Goal: Information Seeking & Learning: Understand process/instructions

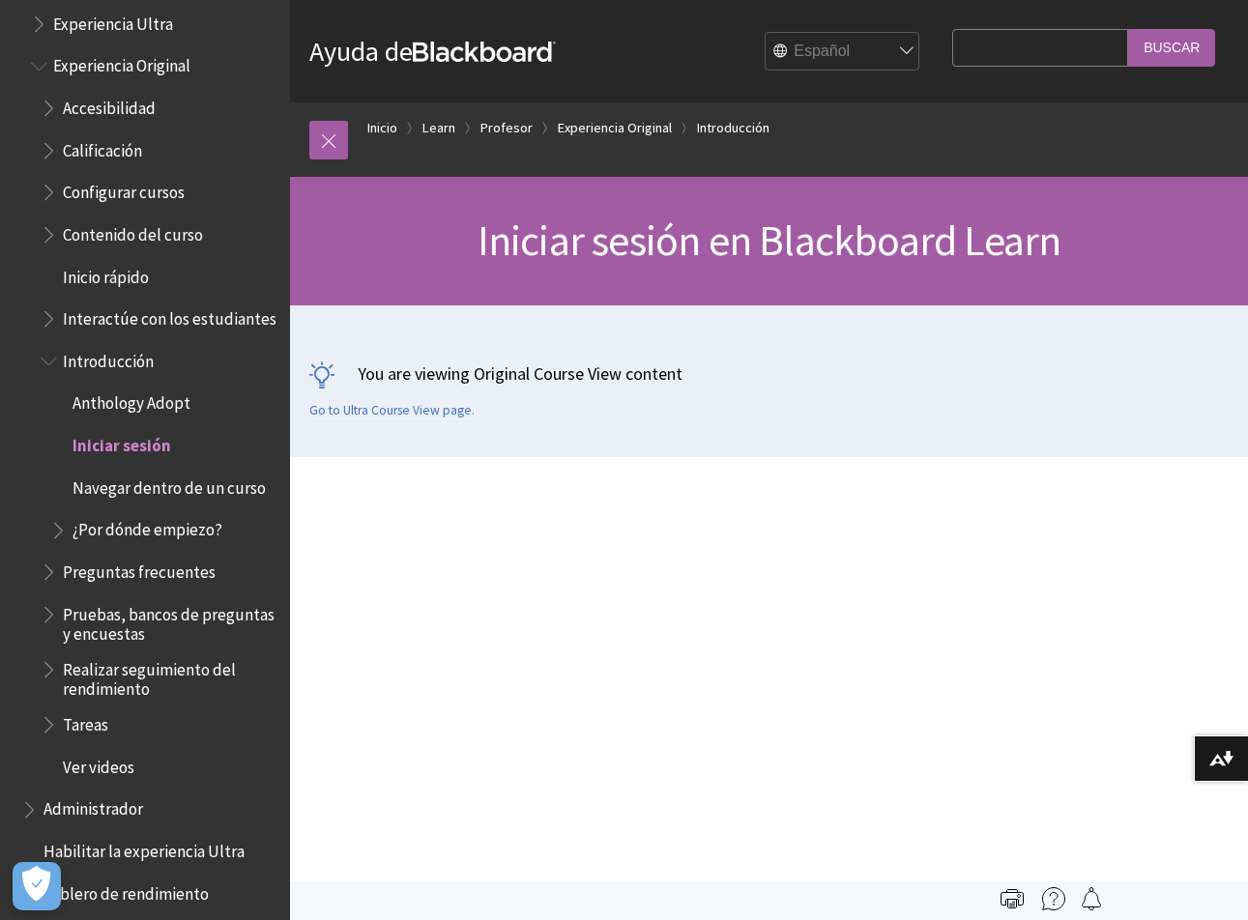
scroll to position [1911, 0]
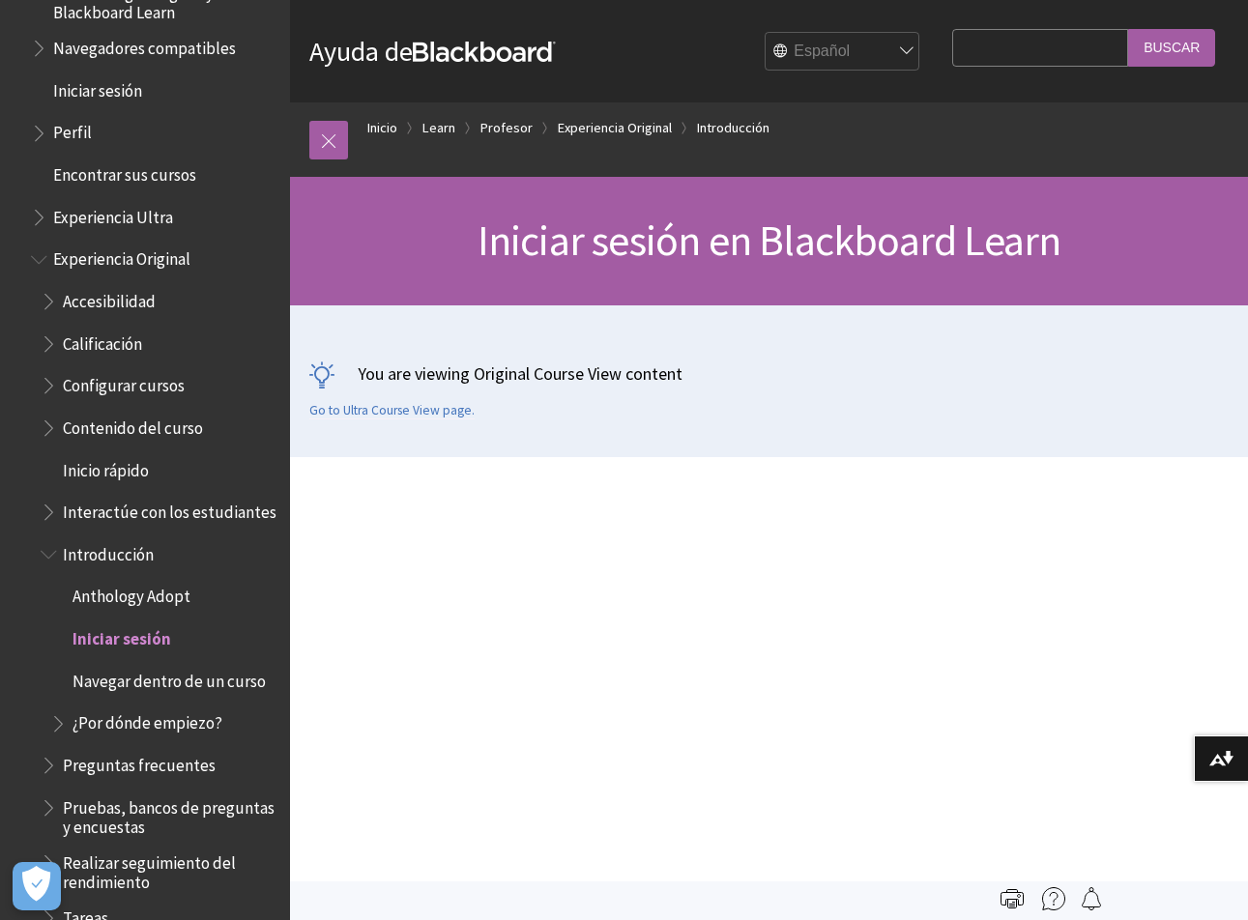
click at [155, 649] on span "Iniciar sesión" at bounding box center [121, 635] width 99 height 26
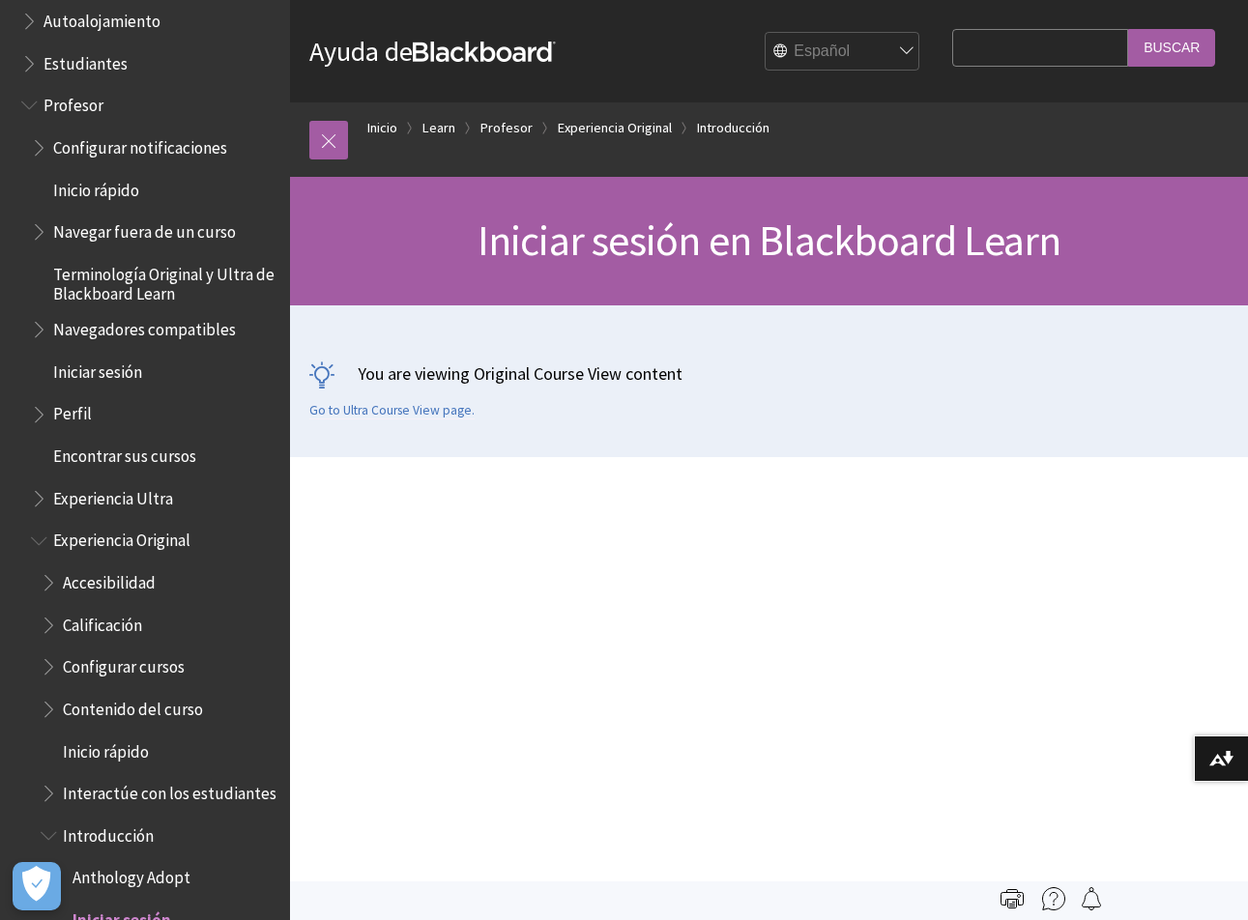
scroll to position [1621, 0]
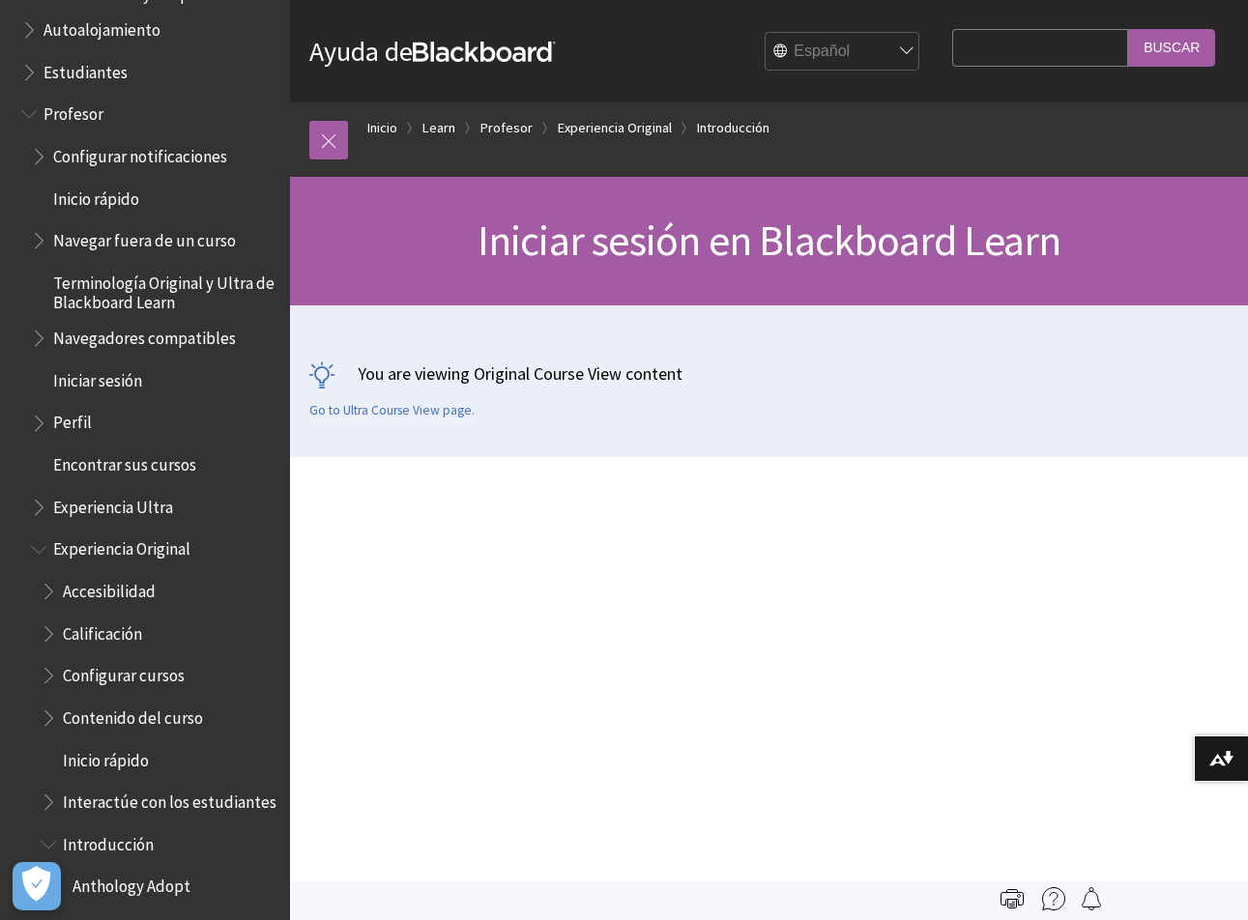
click at [156, 295] on span "Terminología Original y Ultra de Blackboard Learn" at bounding box center [164, 289] width 223 height 45
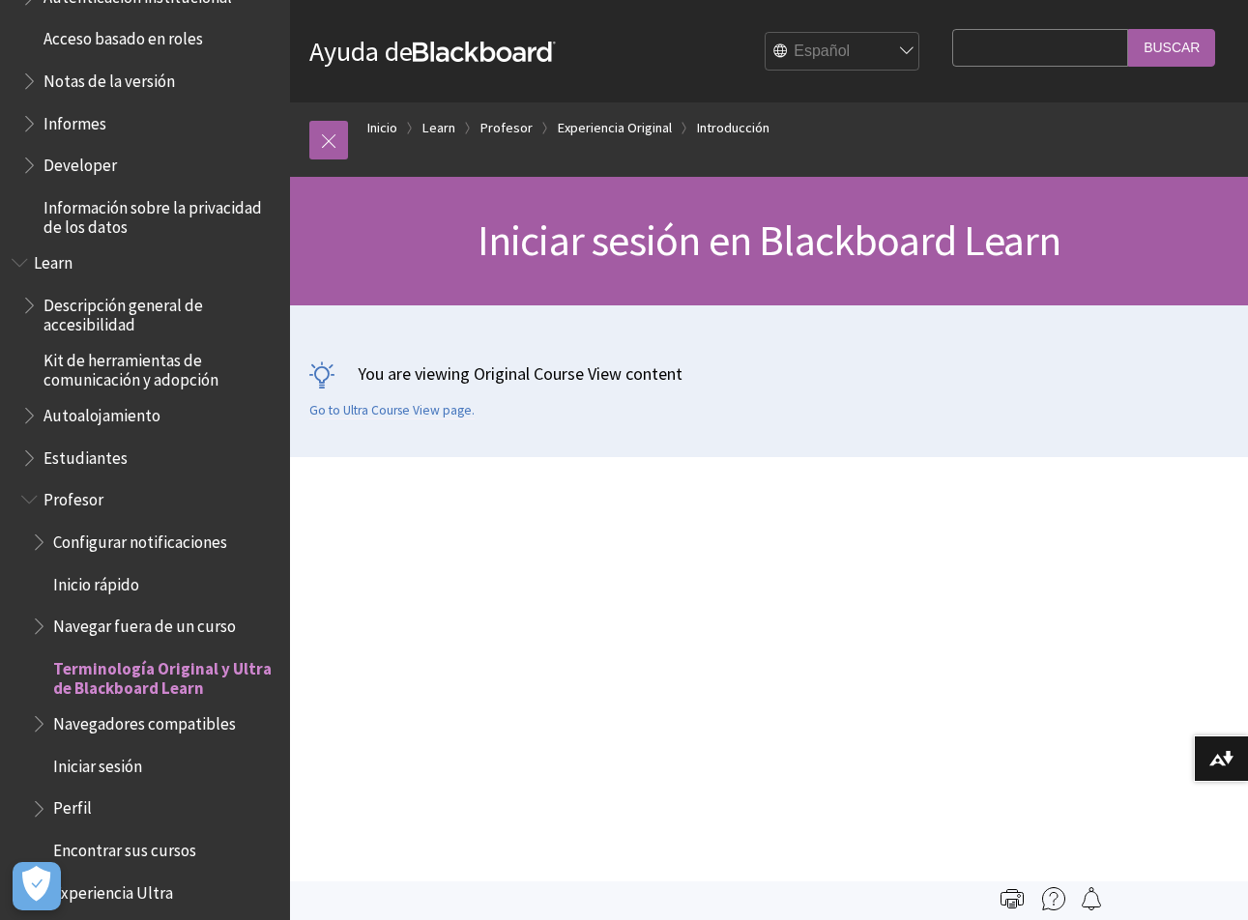
scroll to position [1234, 0]
click at [342, 160] on div at bounding box center [328, 139] width 39 height 74
click at [328, 124] on link at bounding box center [328, 140] width 39 height 39
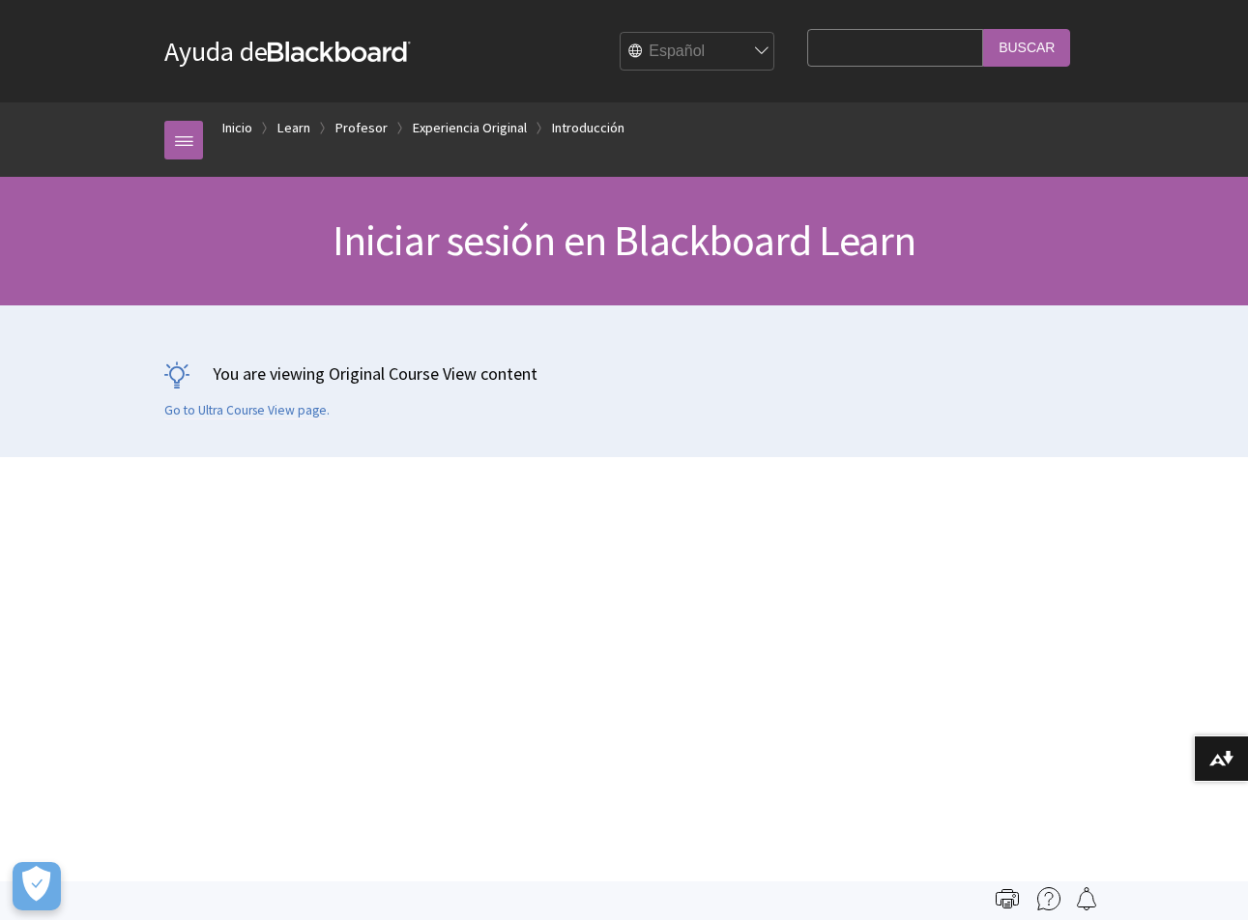
scroll to position [2297, 0]
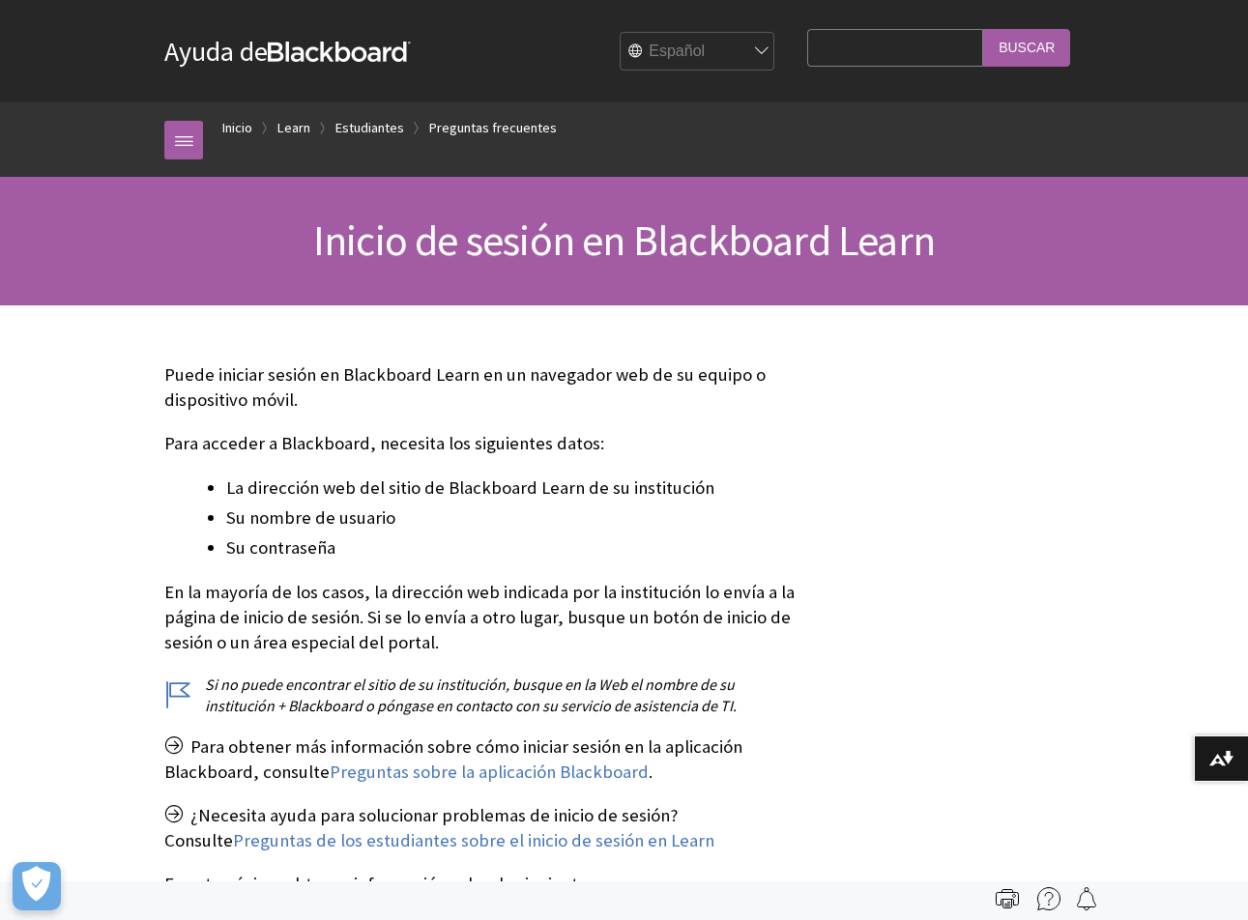
scroll to position [1820, 0]
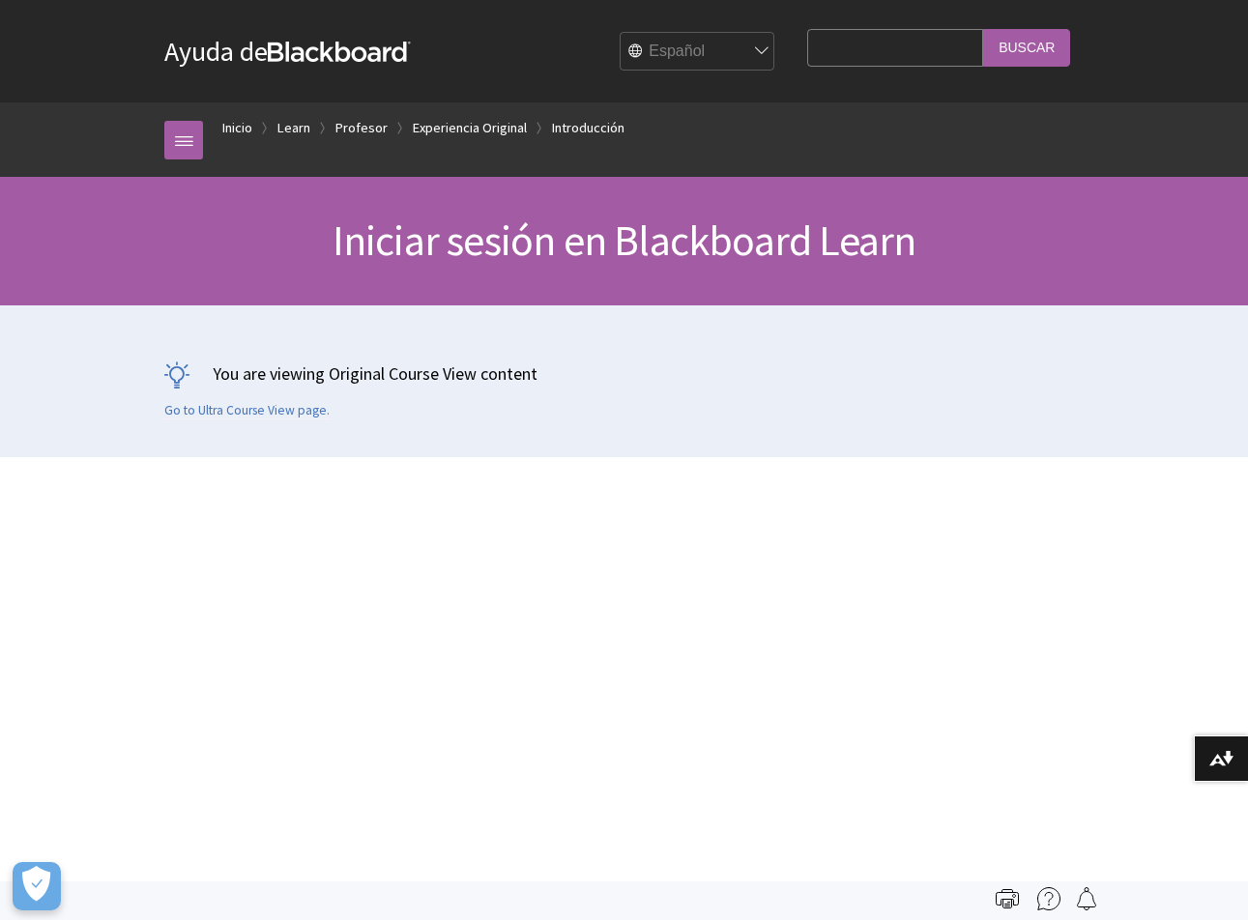
scroll to position [2297, 0]
click at [239, 133] on link "Inicio" at bounding box center [237, 128] width 30 height 24
